Goal: Task Accomplishment & Management: Complete application form

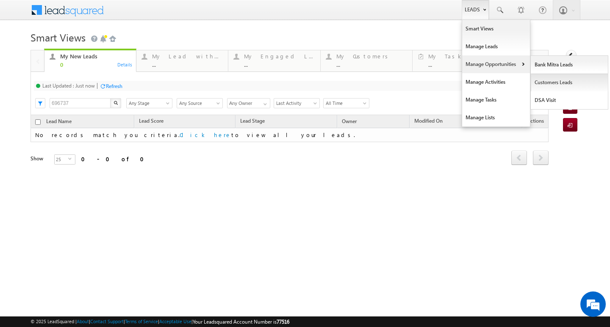
click at [546, 86] on link "Customers Leads" at bounding box center [569, 83] width 77 height 18
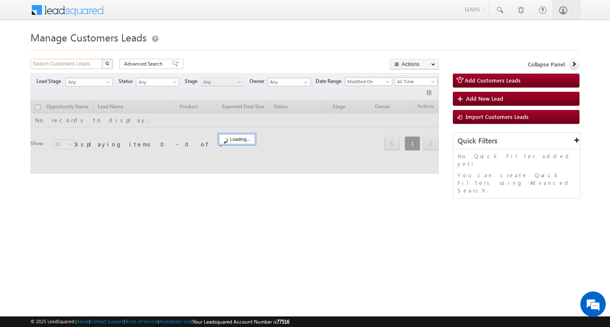
click at [70, 62] on input "Search Customers Leads" at bounding box center [66, 64] width 72 height 10
paste input "801878"
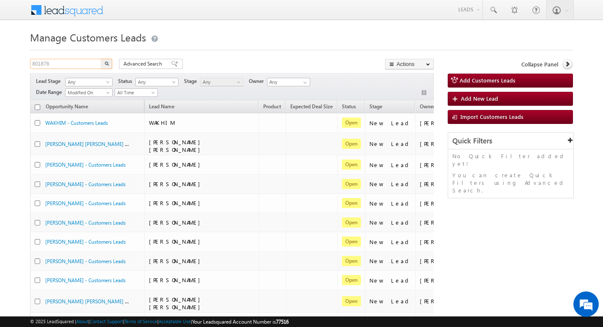
type input "801878"
click at [111, 61] on button "button" at bounding box center [106, 64] width 11 height 10
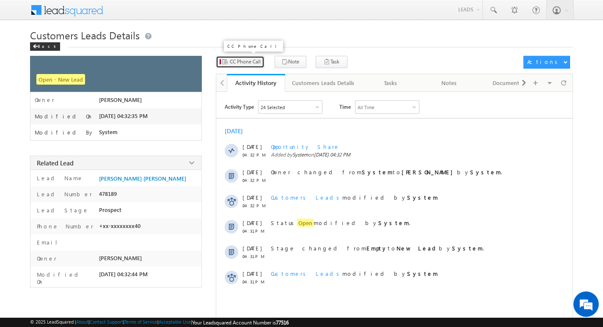
click at [250, 63] on span "CC Phone Call" at bounding box center [245, 62] width 31 height 8
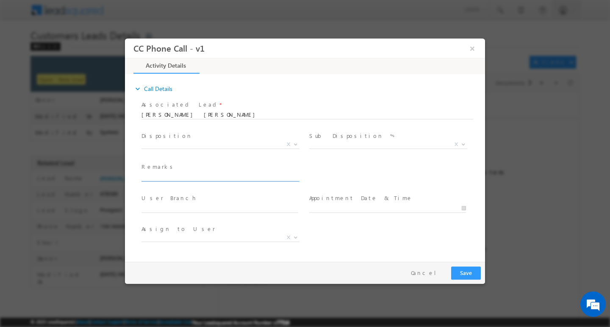
click at [206, 177] on input "text" at bounding box center [219, 177] width 157 height 8
type input "801878"
select select "abhinav.punia1@sgrlimited.in"
type input "801878"
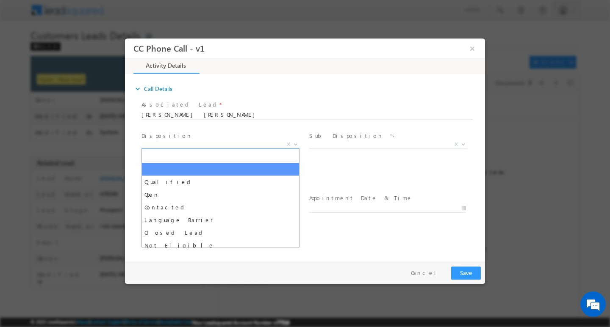
click at [202, 143] on span "X" at bounding box center [220, 144] width 158 height 8
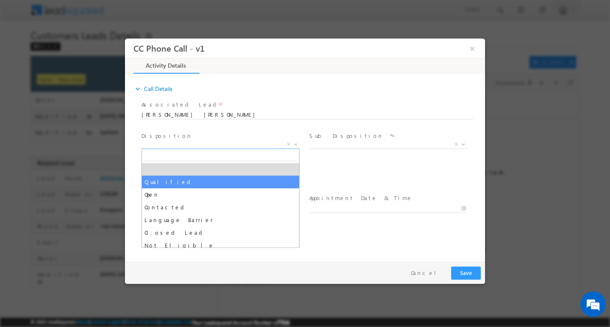
select select "Qualified"
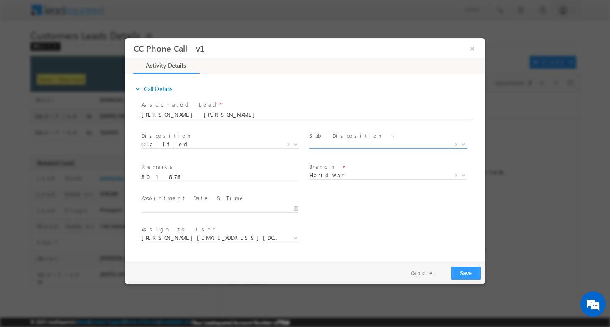
click at [342, 148] on span "Sale Marked X" at bounding box center [391, 146] width 164 height 10
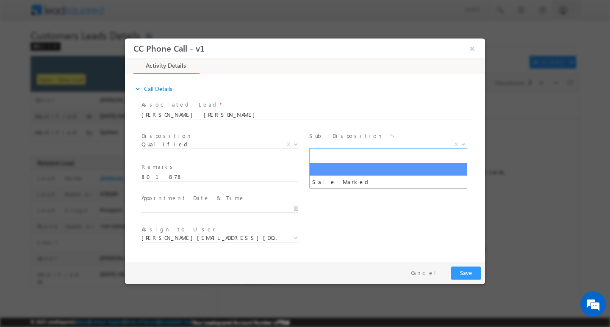
click at [341, 146] on span "X" at bounding box center [388, 144] width 158 height 8
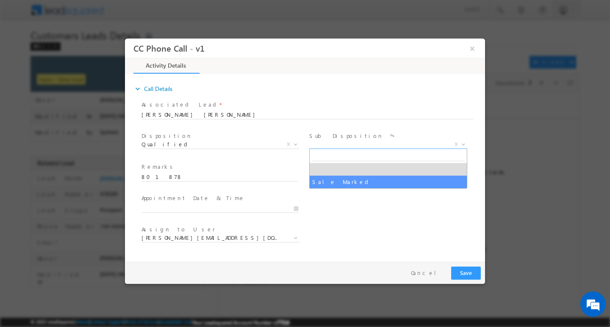
select select "Sale Marked"
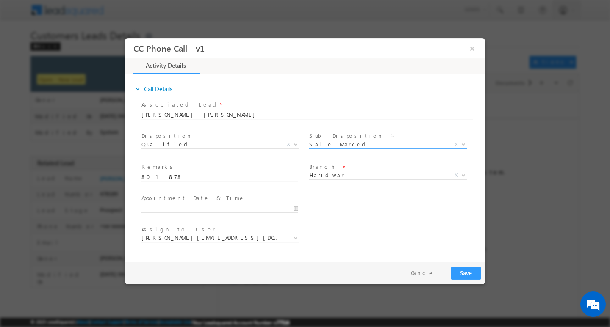
click at [247, 171] on span "Remarks *" at bounding box center [219, 167] width 156 height 9
click at [330, 176] on span "Haridwar" at bounding box center [378, 175] width 138 height 8
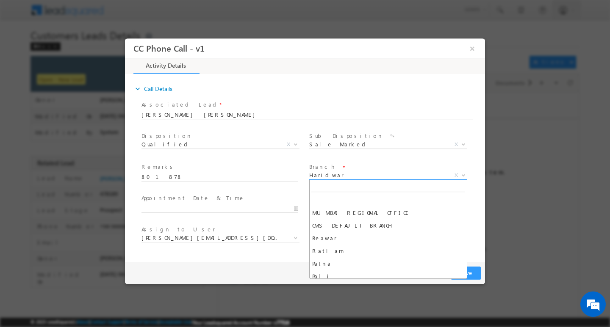
scroll to position [635, 0]
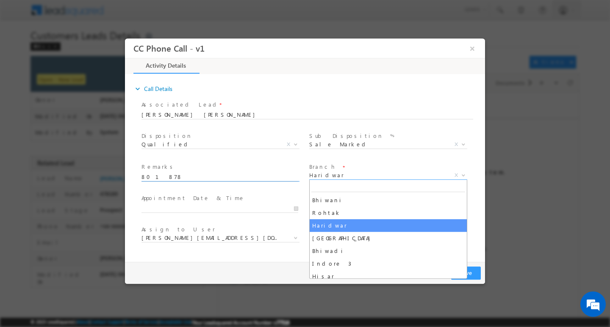
click at [254, 178] on input "801878" at bounding box center [219, 177] width 157 height 8
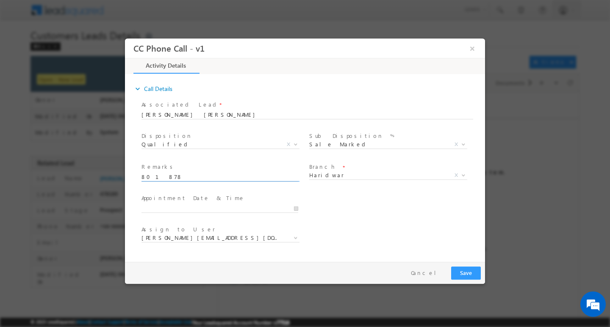
click at [254, 178] on input "801878" at bounding box center [219, 177] width 157 height 8
paste input "Customer name Tabassum kausar / Customer want to construction his home he requi…"
type input "Customer name Tabassum kausar / Customer want to construction his home he requi…"
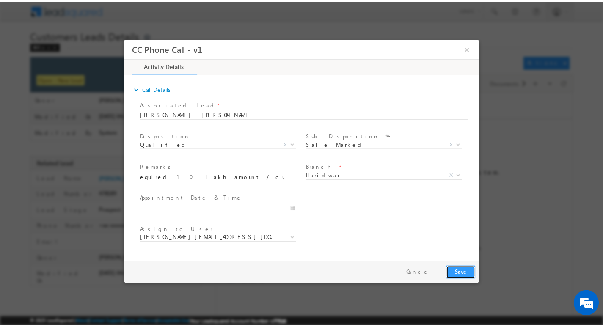
scroll to position [0, 0]
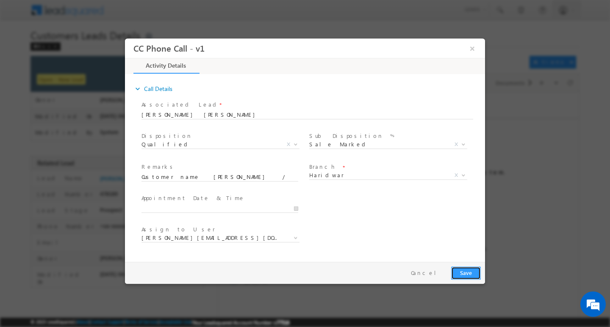
click at [473, 272] on button "Save" at bounding box center [466, 272] width 30 height 13
